Goal: Navigation & Orientation: Find specific page/section

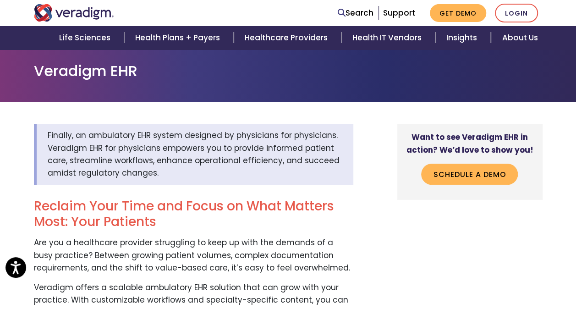
scroll to position [92, 0]
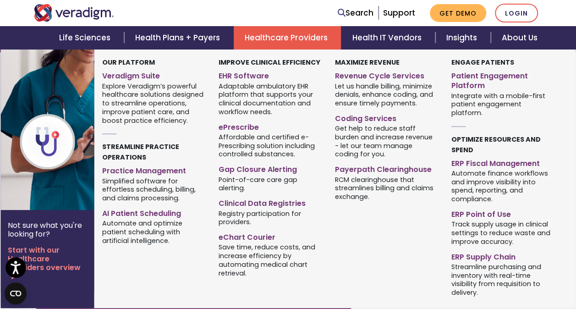
click at [309, 32] on link "Healthcare Providers" at bounding box center [287, 37] width 107 height 23
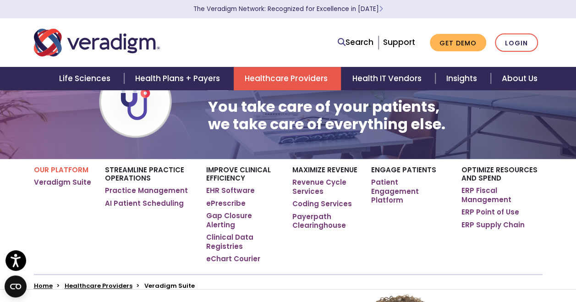
scroll to position [92, 0]
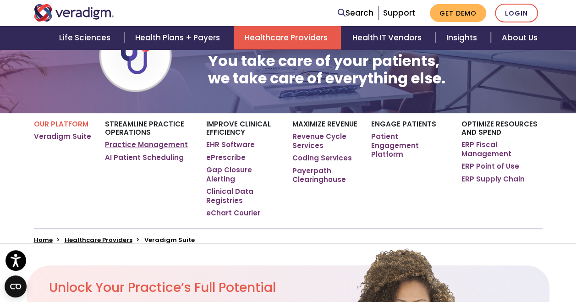
click at [160, 144] on link "Practice Management" at bounding box center [146, 144] width 83 height 9
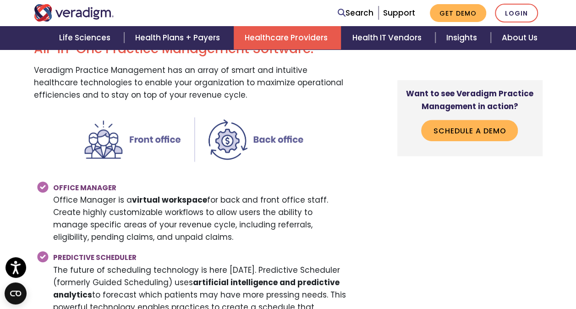
scroll to position [1421, 0]
